Goal: Transaction & Acquisition: Obtain resource

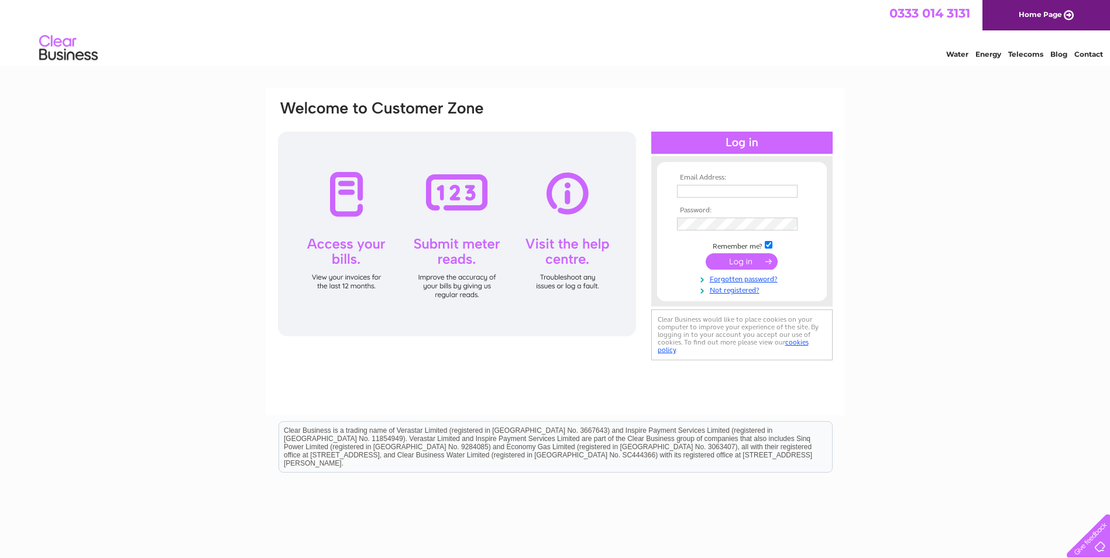
type input "jessica.kenworthy@nuvo.co.uk"
click at [740, 266] on input "submit" at bounding box center [742, 261] width 72 height 16
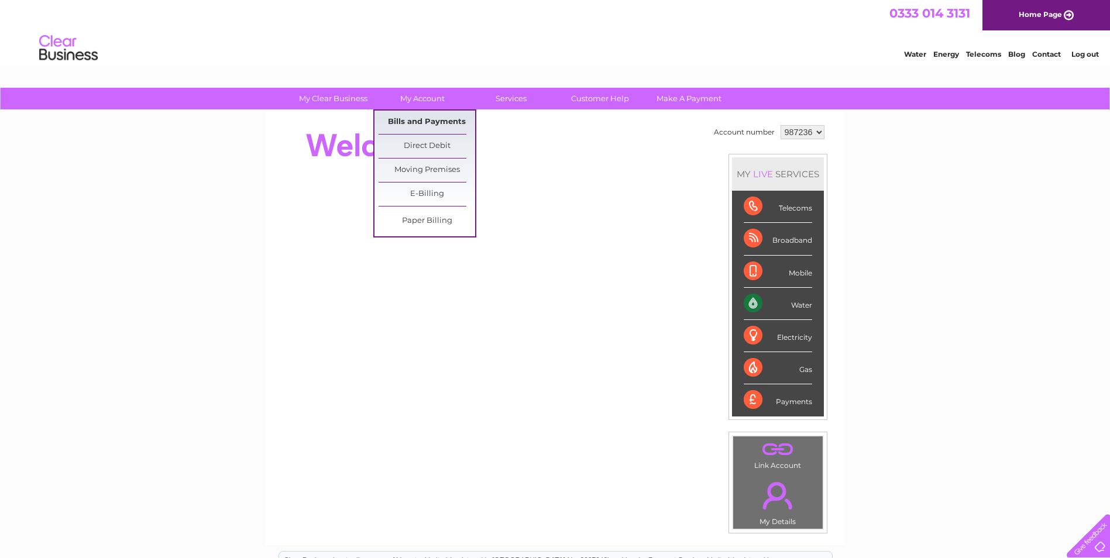
click at [435, 117] on link "Bills and Payments" at bounding box center [427, 122] width 97 height 23
click at [421, 119] on link "Bills and Payments" at bounding box center [427, 122] width 97 height 23
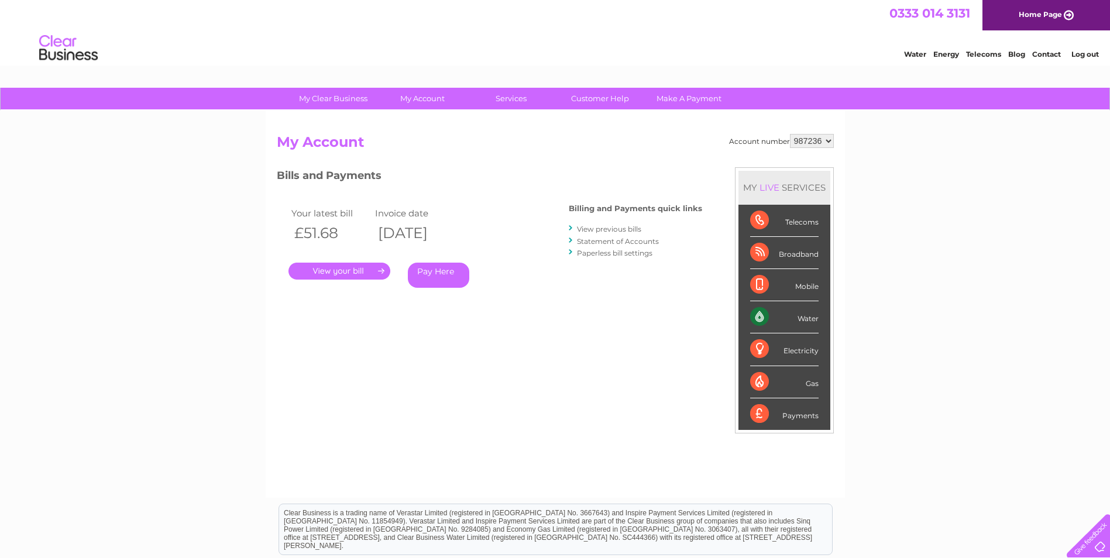
click at [365, 272] on link "." at bounding box center [339, 271] width 102 height 17
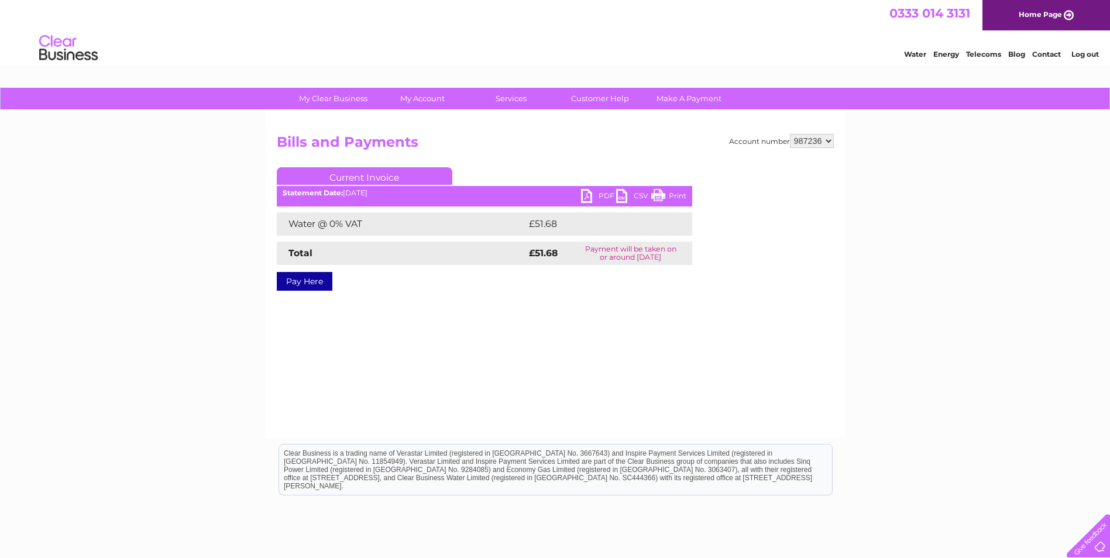
click at [601, 193] on link "PDF" at bounding box center [598, 197] width 35 height 17
